Goal: Information Seeking & Learning: Learn about a topic

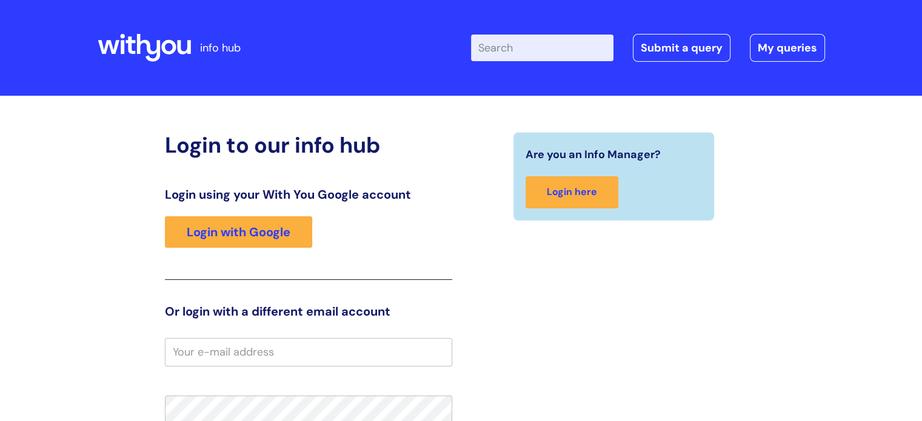
click at [510, 45] on input "Enter your search term here..." at bounding box center [542, 48] width 142 height 27
type input "f"
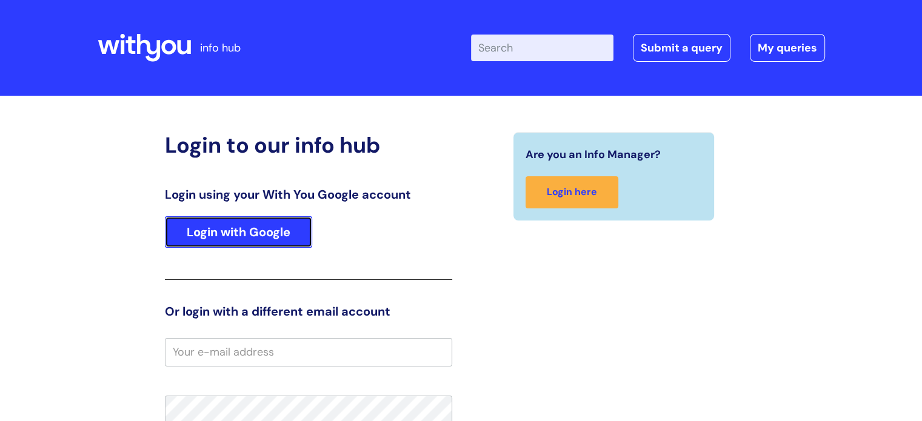
click at [210, 233] on link "Login with Google" at bounding box center [238, 232] width 147 height 32
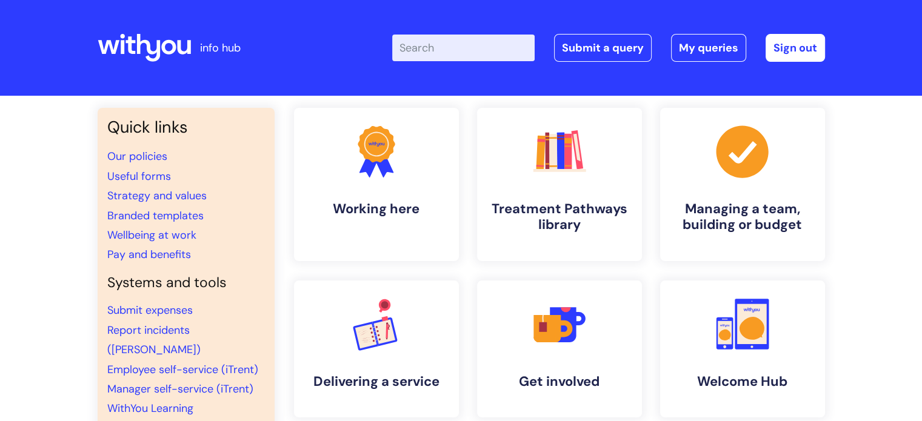
click at [519, 44] on input "Enter your search term here..." at bounding box center [463, 48] width 142 height 27
type input "flexi"
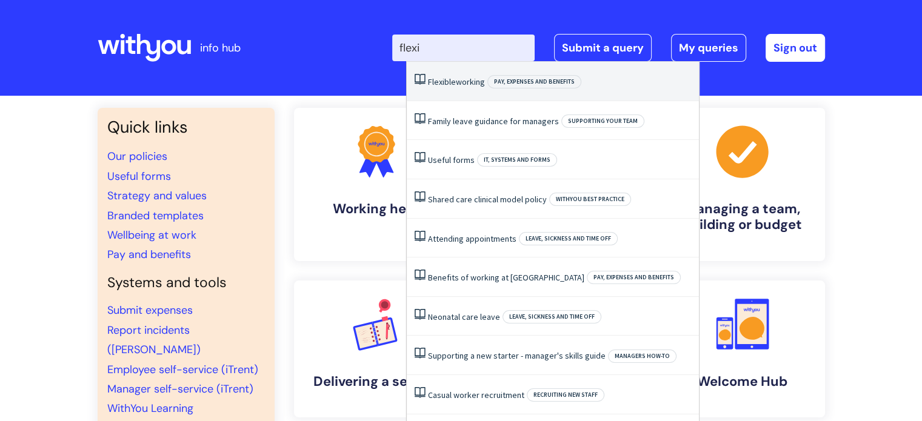
click at [478, 72] on li "Flexible working Pay, expenses and benefits" at bounding box center [553, 81] width 292 height 39
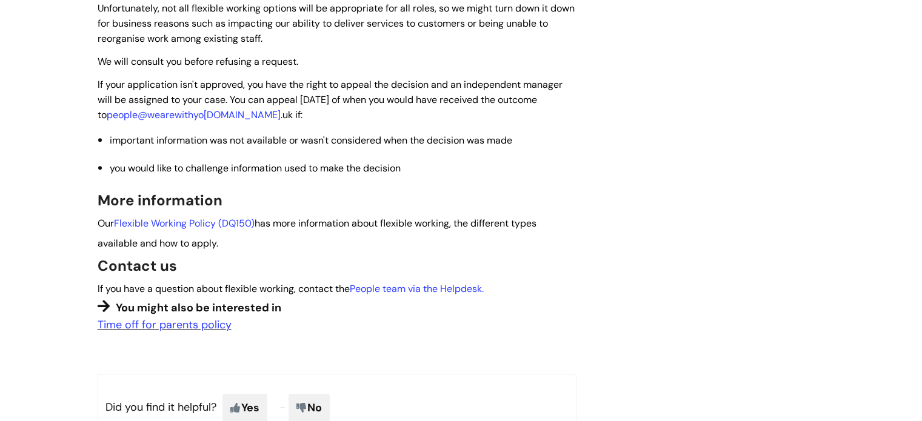
scroll to position [1092, 0]
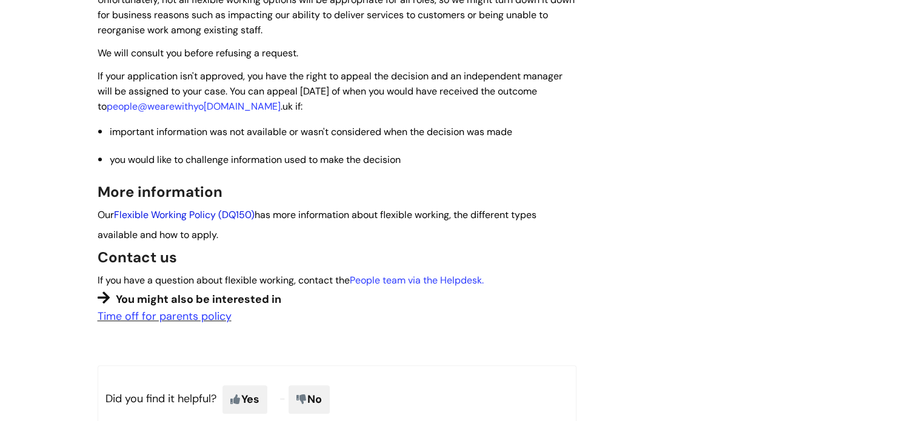
click at [216, 209] on link "Flexible Working Policy (DQ150)" at bounding box center [184, 215] width 141 height 13
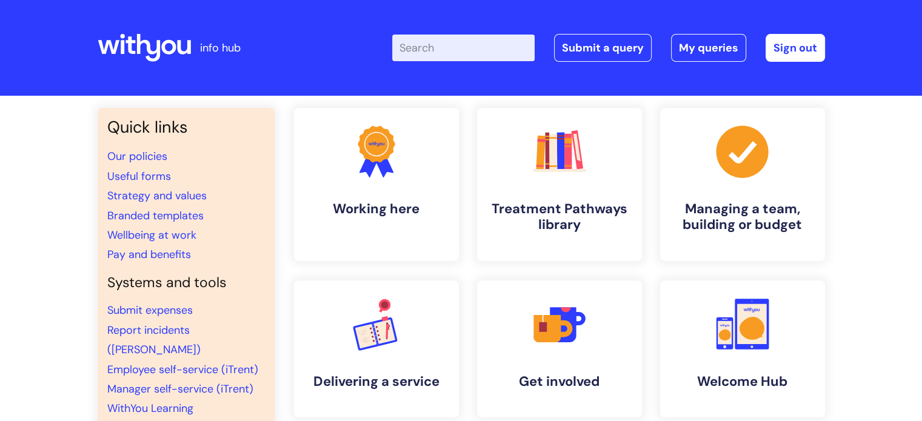
click at [453, 58] on input "Enter your search term here..." at bounding box center [463, 48] width 142 height 27
type input "flexible working"
click button "Search" at bounding box center [0, 0] width 0 height 0
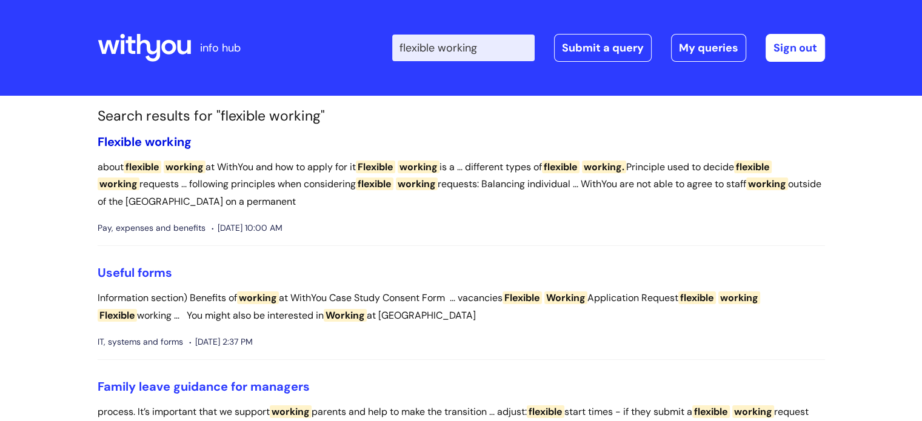
click at [153, 147] on span "working" at bounding box center [168, 142] width 47 height 16
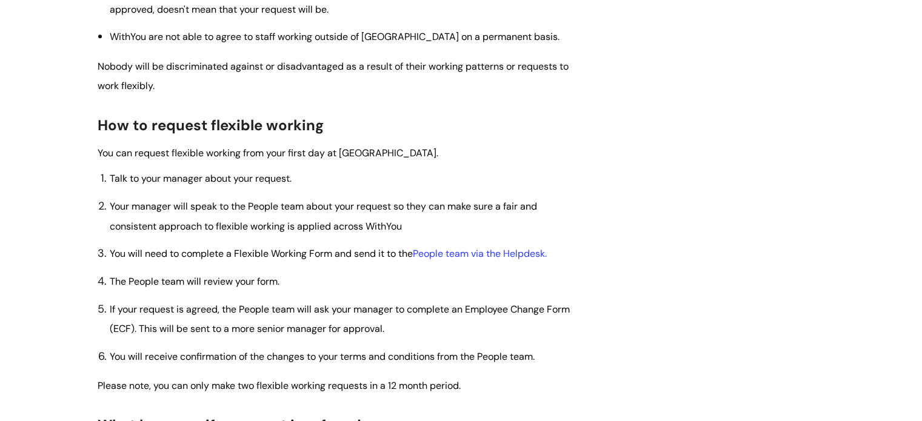
scroll to position [643, 0]
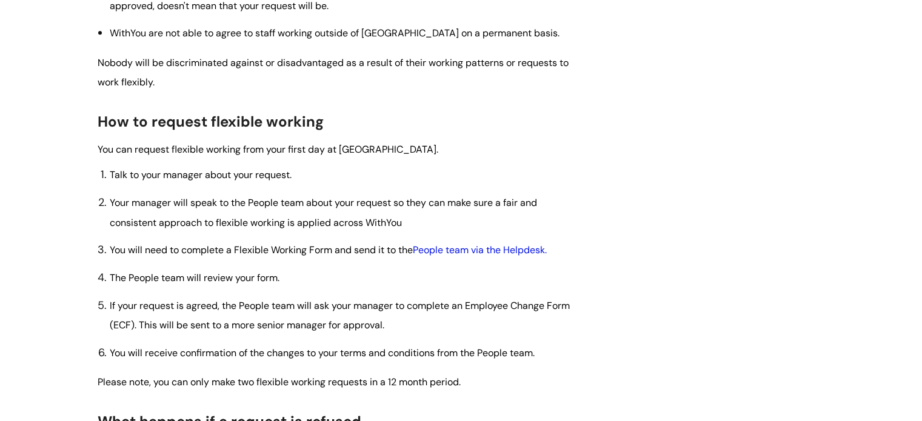
click at [446, 247] on link "People team via the Helpdesk." at bounding box center [480, 250] width 134 height 13
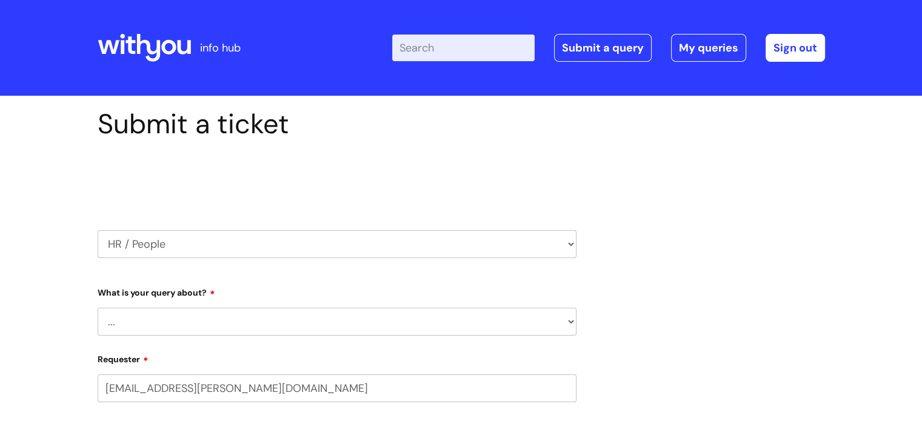
select select "80004418364"
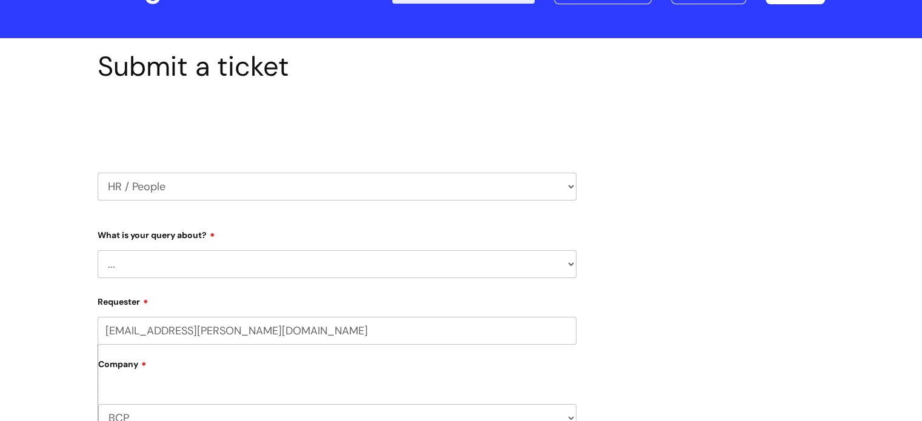
scroll to position [58, 0]
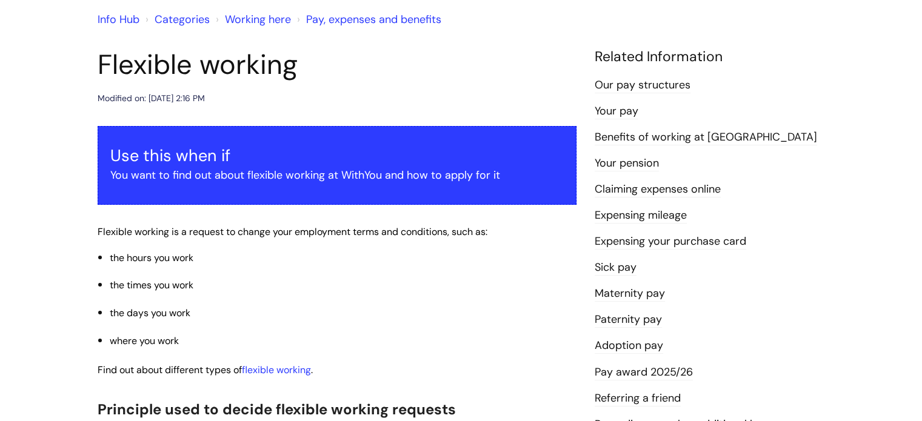
scroll to position [101, 0]
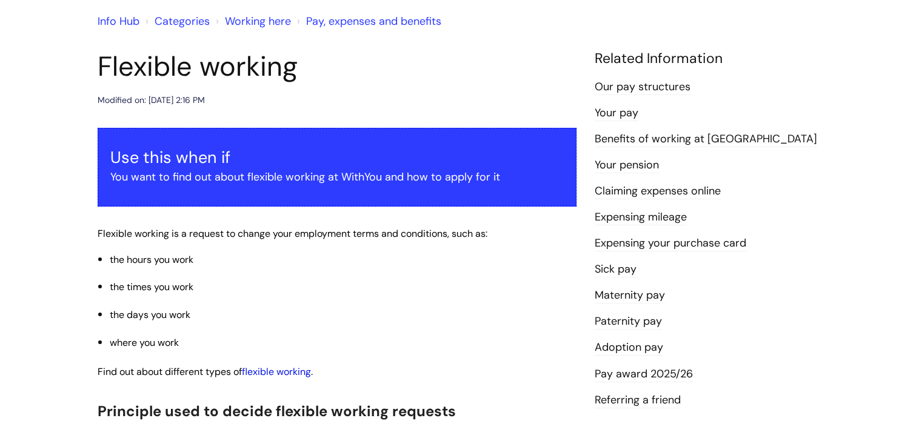
click at [284, 368] on link "flexible working" at bounding box center [276, 372] width 69 height 13
